Goal: Task Accomplishment & Management: Use online tool/utility

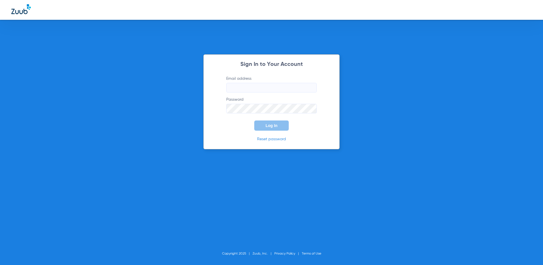
type input "[EMAIL_ADDRESS][DOMAIN_NAME]"
click at [272, 127] on span "Log In" at bounding box center [271, 125] width 12 height 5
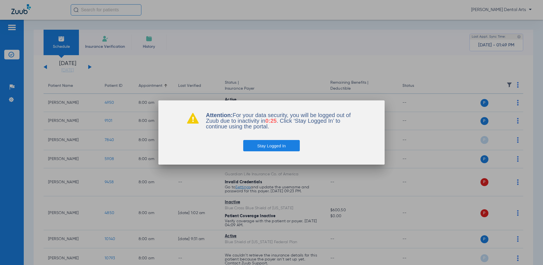
click at [287, 147] on button "Stay Logged In" at bounding box center [271, 145] width 57 height 11
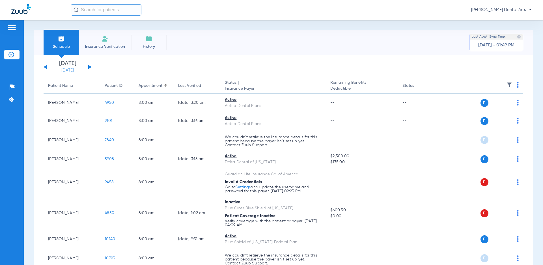
click at [70, 71] on link "[DATE]" at bounding box center [68, 71] width 34 height 6
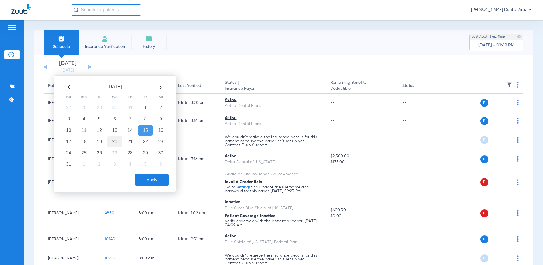
drag, startPoint x: 85, startPoint y: 139, endPoint x: 115, endPoint y: 144, distance: 30.9
click at [85, 140] on td "18" at bounding box center [83, 141] width 15 height 11
click at [157, 180] on button "Apply" at bounding box center [151, 179] width 33 height 11
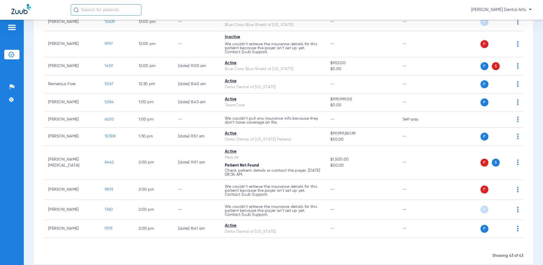
scroll to position [775, 0]
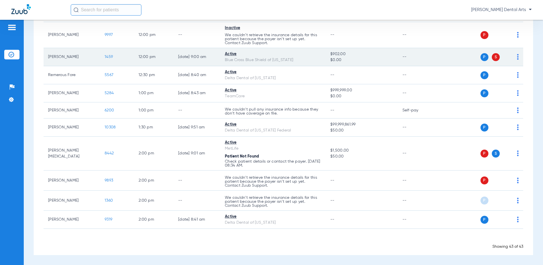
click at [480, 57] on span "P" at bounding box center [484, 57] width 8 height 8
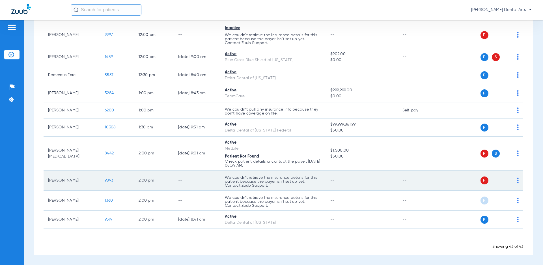
click at [108, 179] on span "9893" at bounding box center [109, 180] width 8 height 4
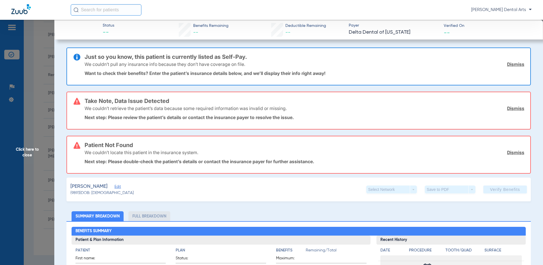
drag, startPoint x: 512, startPoint y: 107, endPoint x: 509, endPoint y: 111, distance: 4.3
click at [512, 107] on link "Dismiss" at bounding box center [515, 108] width 17 height 6
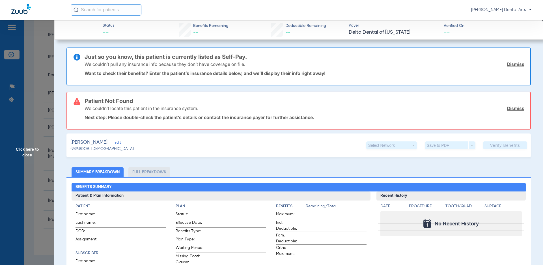
click at [509, 111] on link "Dismiss" at bounding box center [515, 108] width 17 height 6
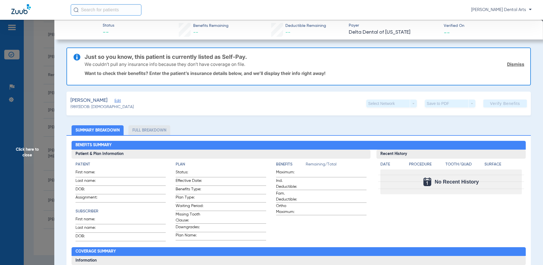
click at [514, 62] on link "Dismiss" at bounding box center [515, 64] width 17 height 6
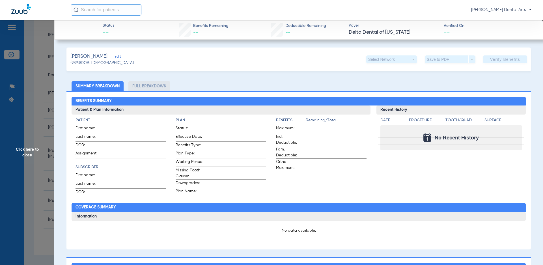
click at [114, 59] on span "Edit" at bounding box center [116, 57] width 5 height 5
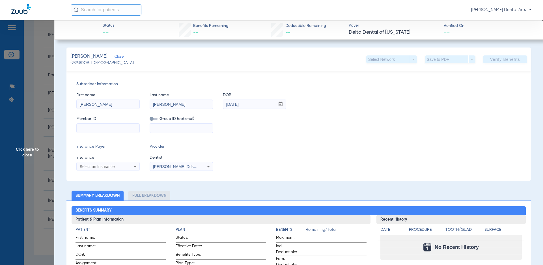
click at [124, 164] on div "Select an Insurance" at bounding box center [108, 166] width 63 height 7
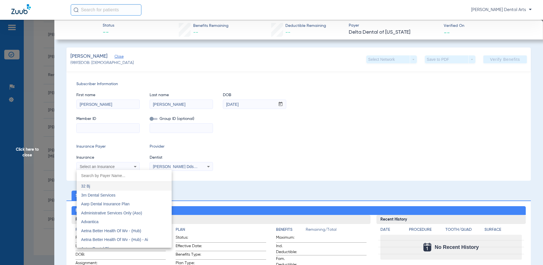
click at [125, 166] on div at bounding box center [271, 132] width 543 height 265
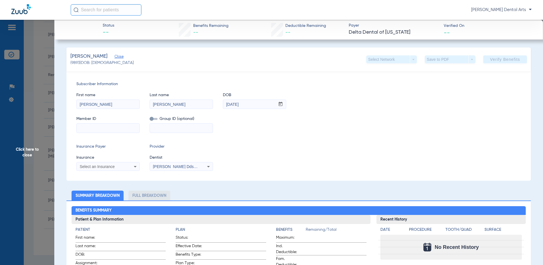
click at [120, 166] on div "Select an Insurance" at bounding box center [103, 166] width 46 height 4
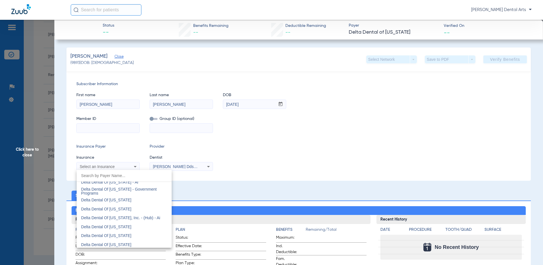
scroll to position [1215, 0]
click at [132, 209] on mat-option "Delta Dental Of [US_STATE]" at bounding box center [124, 208] width 95 height 9
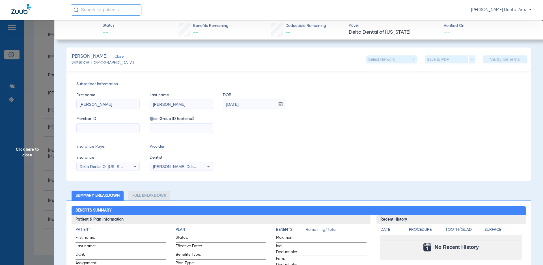
paste input "944034656"
type input "944034656"
click at [345, 122] on div "Member ID 944034656 Group ID (optional)" at bounding box center [298, 122] width 444 height 22
click at [504, 60] on span "Verify Benefits" at bounding box center [505, 59] width 30 height 5
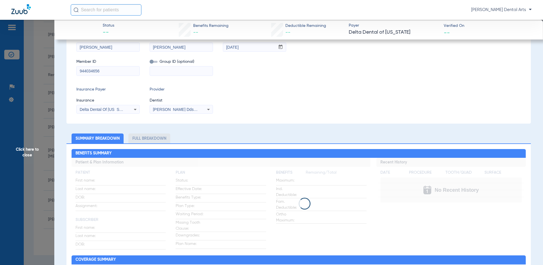
scroll to position [85, 0]
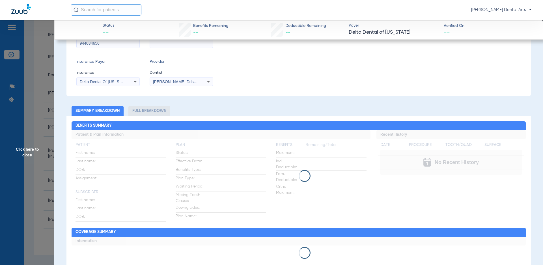
click at [26, 147] on span "Click here to close" at bounding box center [27, 152] width 54 height 265
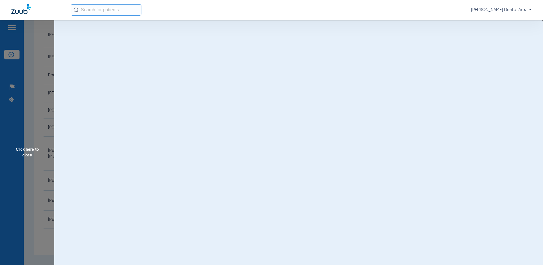
scroll to position [0, 0]
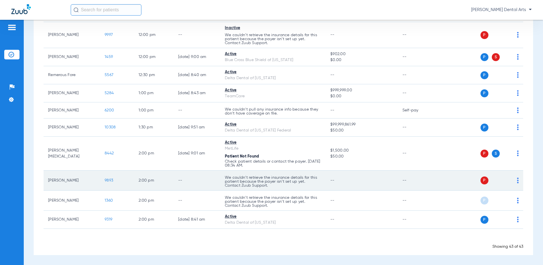
click at [106, 181] on span "9893" at bounding box center [109, 180] width 8 height 4
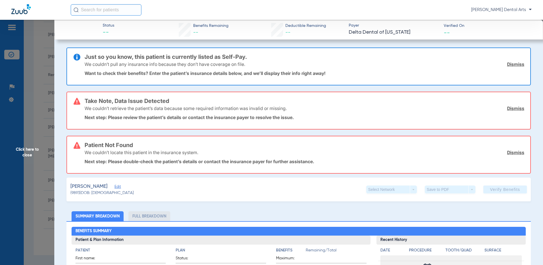
click at [516, 152] on link "Dismiss" at bounding box center [515, 153] width 17 height 6
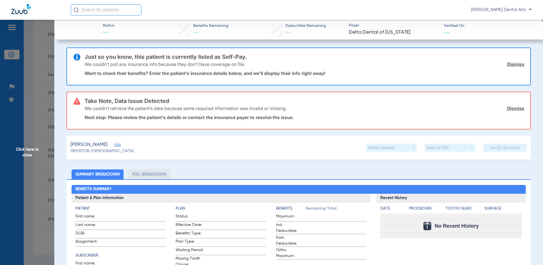
click at [516, 107] on link "Dismiss" at bounding box center [515, 108] width 17 height 6
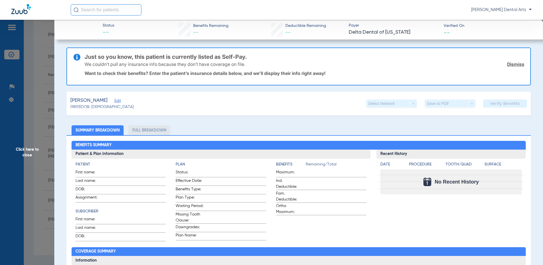
click at [114, 100] on span "Edit" at bounding box center [116, 101] width 5 height 5
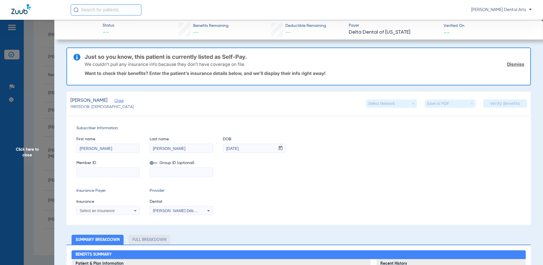
paste input "944034656"
type input "944034656"
click at [118, 207] on div "Select an Insurance" at bounding box center [108, 210] width 63 height 7
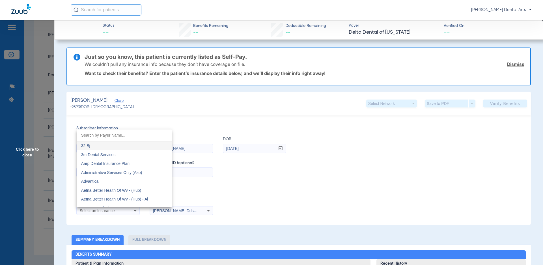
click at [121, 210] on div at bounding box center [271, 132] width 543 height 265
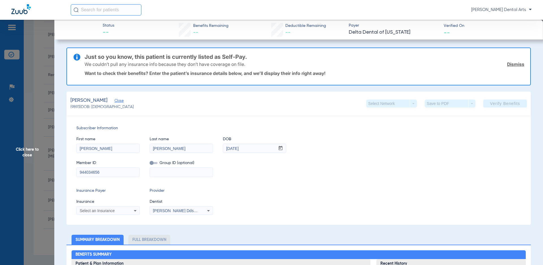
click at [135, 209] on icon at bounding box center [135, 210] width 7 height 7
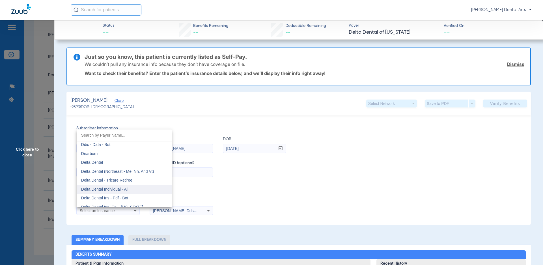
scroll to position [904, 0]
click at [104, 167] on mat-option "Delta Dental" at bounding box center [124, 167] width 95 height 9
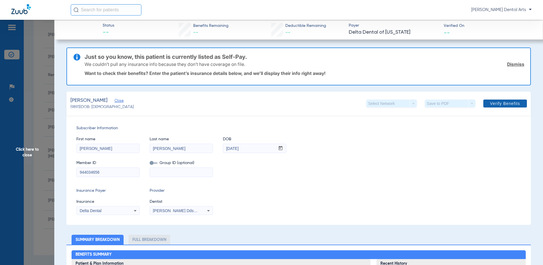
click at [498, 106] on span at bounding box center [505, 104] width 44 height 14
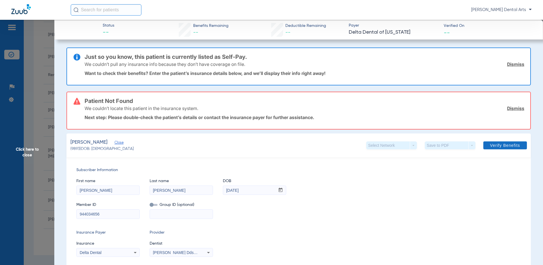
click at [508, 108] on link "Dismiss" at bounding box center [515, 108] width 17 height 6
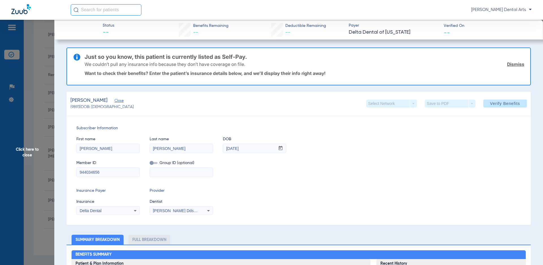
click at [512, 63] on link "Dismiss" at bounding box center [515, 64] width 17 height 6
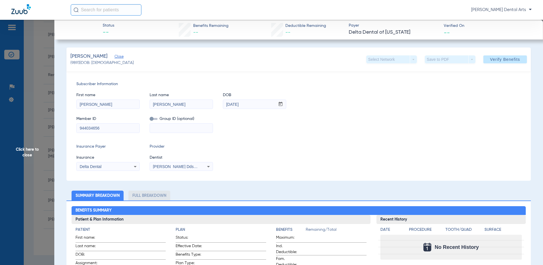
drag, startPoint x: 50, startPoint y: 131, endPoint x: 0, endPoint y: 131, distance: 50.0
click at [44, 249] on app-side-panel-drawer "Click here to close Status -- Benefits Remaining -- Deductible Remaining -- Pay…" at bounding box center [44, 249] width 0 height 0
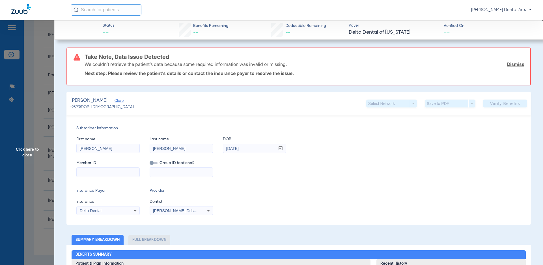
paste input "422-57-2946"
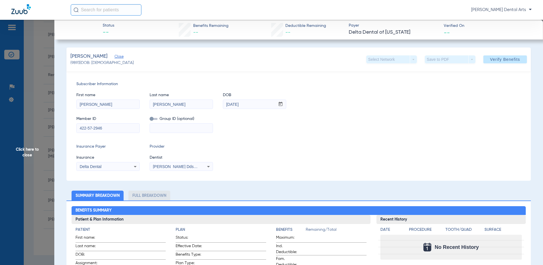
click at [94, 128] on input "422-57-2946" at bounding box center [108, 128] width 63 height 9
type input "422572946"
click at [483, 62] on span at bounding box center [505, 60] width 44 height 14
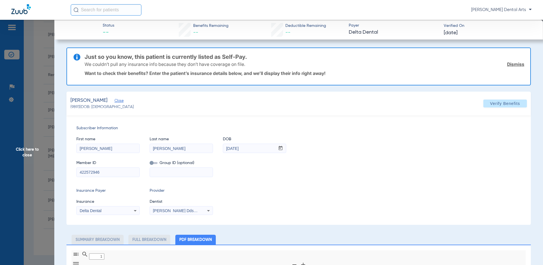
type input "0"
select select "page-width"
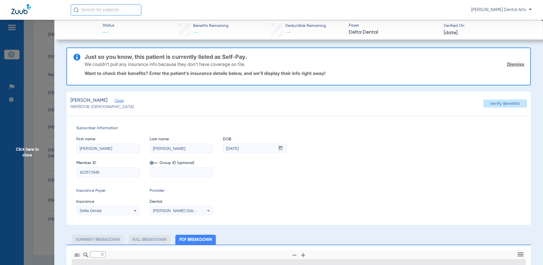
click at [511, 65] on link "Dismiss" at bounding box center [515, 64] width 17 height 6
type input "1"
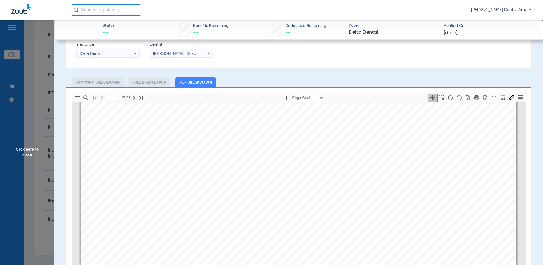
scroll to position [81, 0]
drag, startPoint x: 272, startPoint y: 159, endPoint x: 301, endPoint y: 163, distance: 29.1
click at [301, 163] on span "94403465600" at bounding box center [292, 162] width 38 height 5
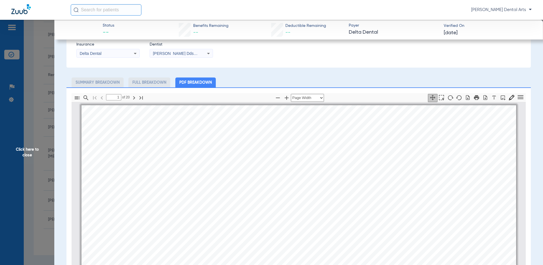
click at [30, 151] on span "Click here to close" at bounding box center [27, 152] width 54 height 265
